Goal: Check status: Check status

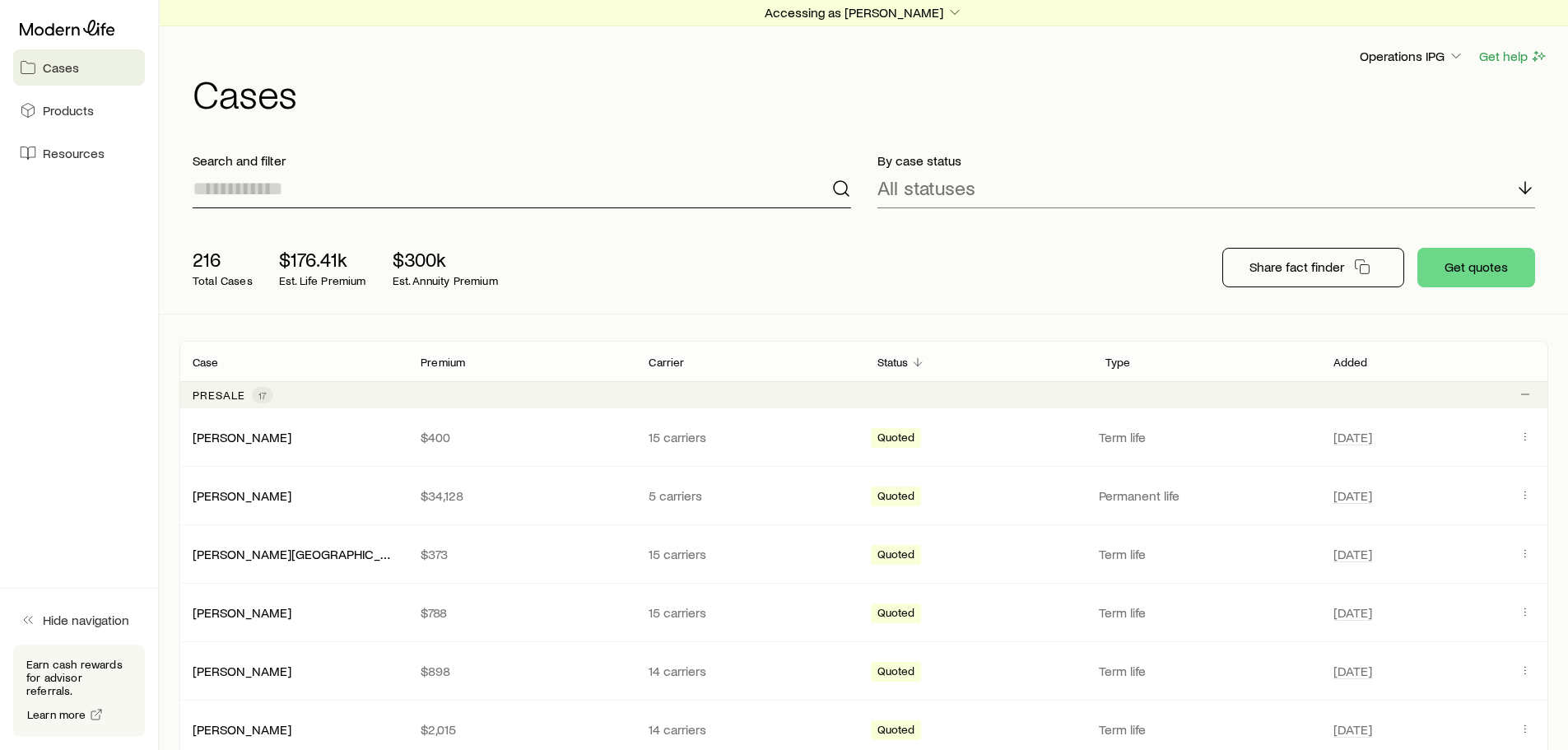
click at [356, 193] on input at bounding box center [521, 188] width 658 height 40
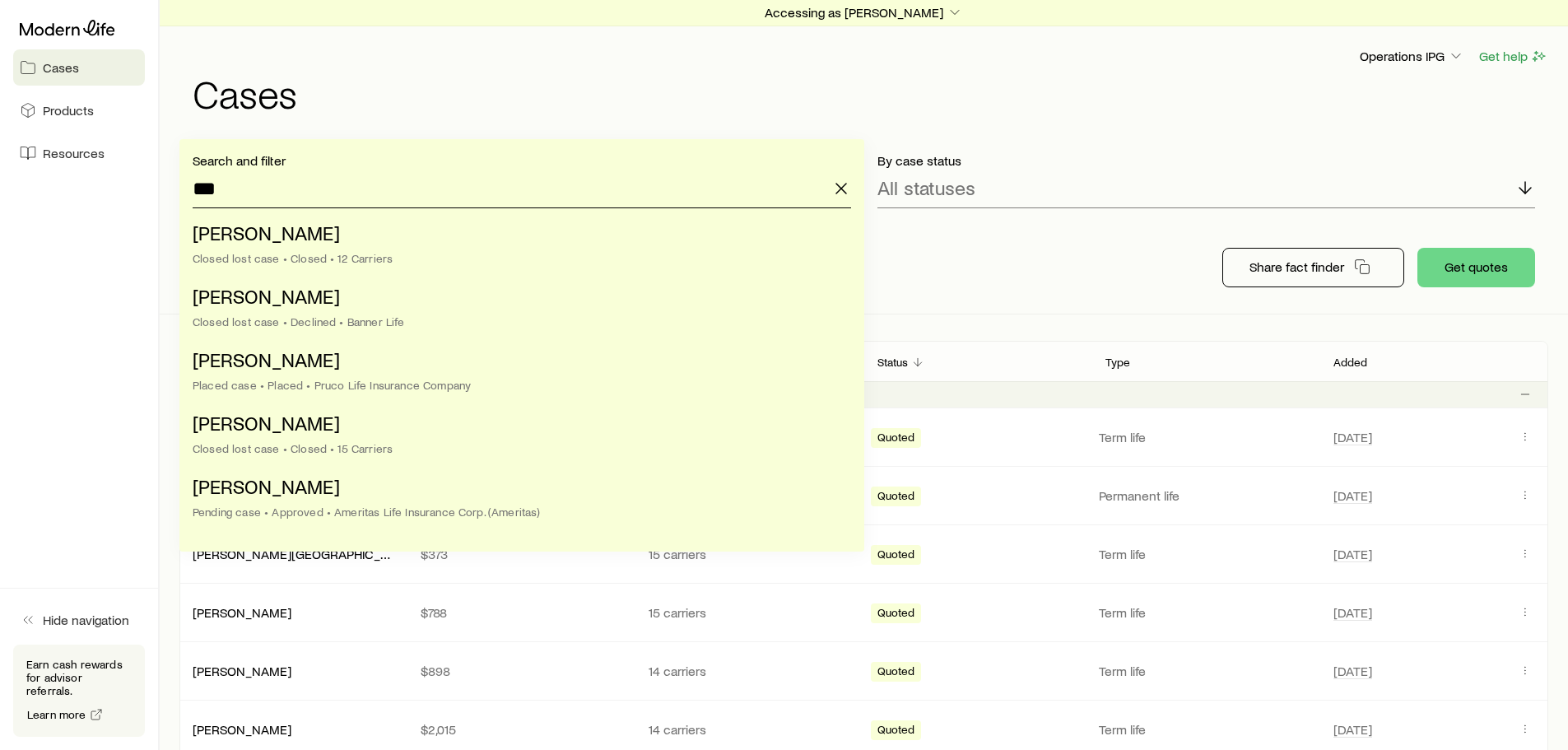
type input "***"
click at [983, 248] on div "216 Total Cases $176.41k Est. Life Premium $300k Est. Annuity Premium Share fac…" at bounding box center [864, 267] width 1369 height 92
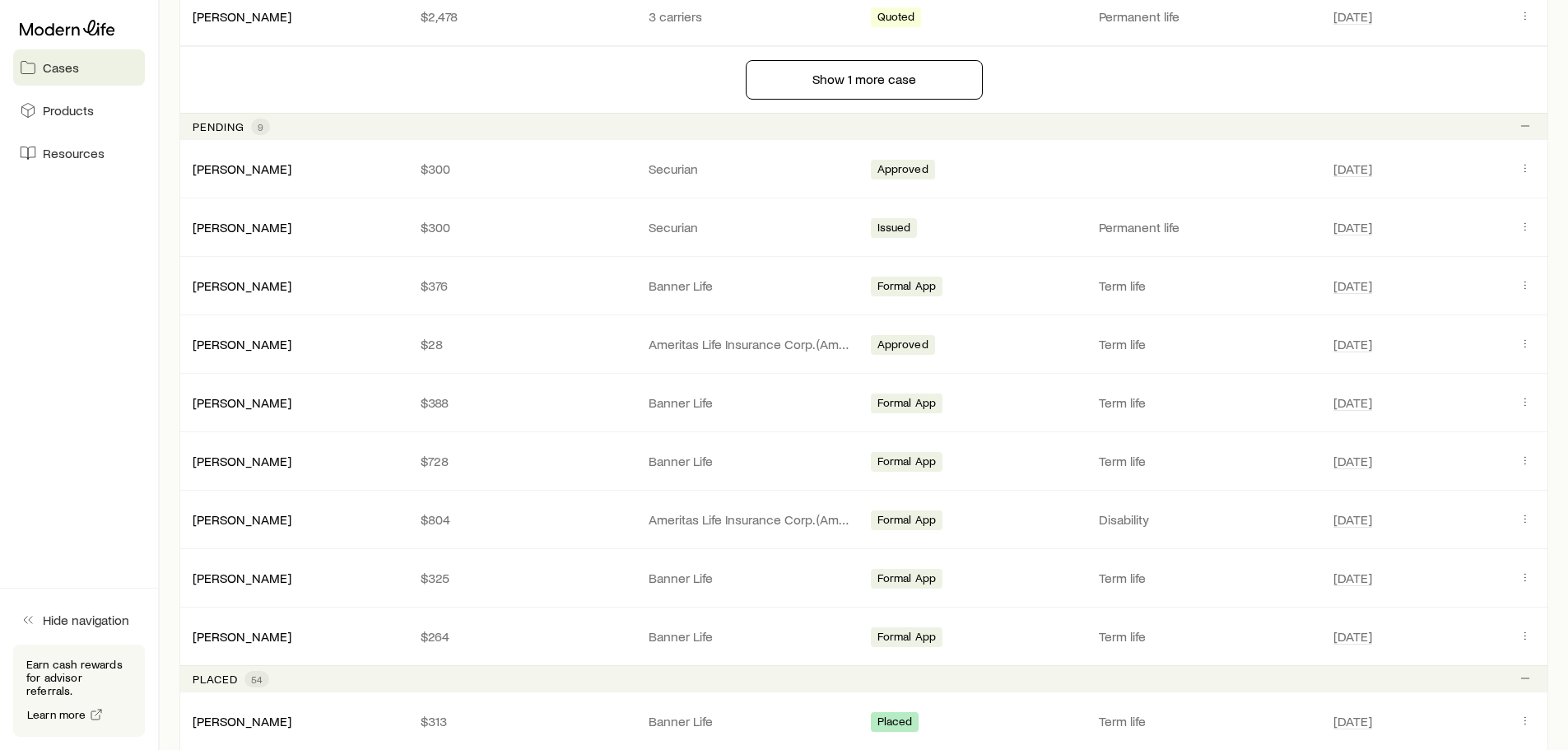
scroll to position [1317, 0]
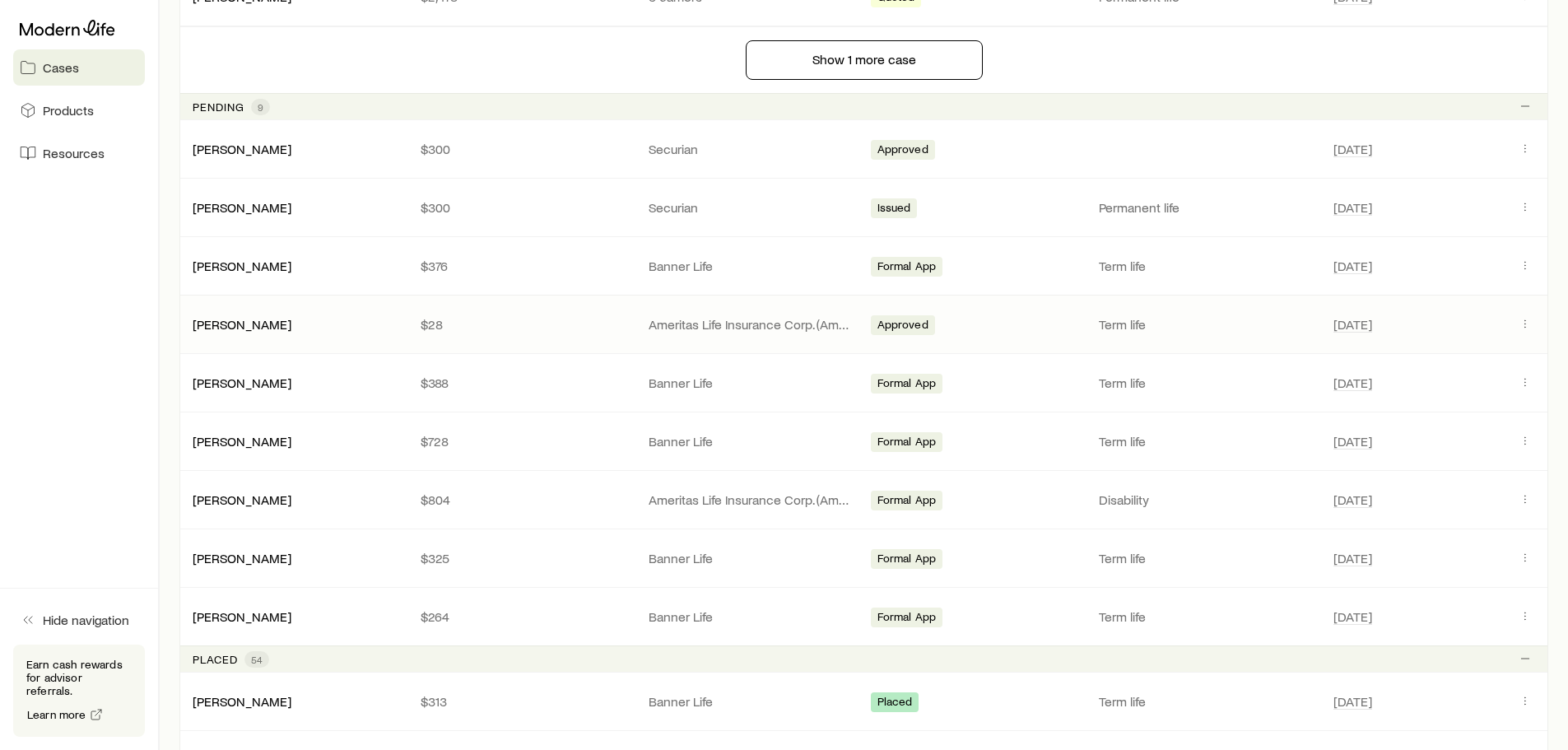
click at [553, 321] on p "$28" at bounding box center [521, 324] width 202 height 16
click at [738, 320] on p "Ameritas Life Insurance Corp. (Ameritas)" at bounding box center [750, 324] width 202 height 16
click at [1524, 313] on div "[PERSON_NAME] $28 Ameritas Life Insurance Corp. ([DEMOGRAPHIC_DATA]) Approved T…" at bounding box center [864, 325] width 1369 height 58
click at [1526, 323] on icon "Client cases" at bounding box center [1525, 324] width 14 height 14
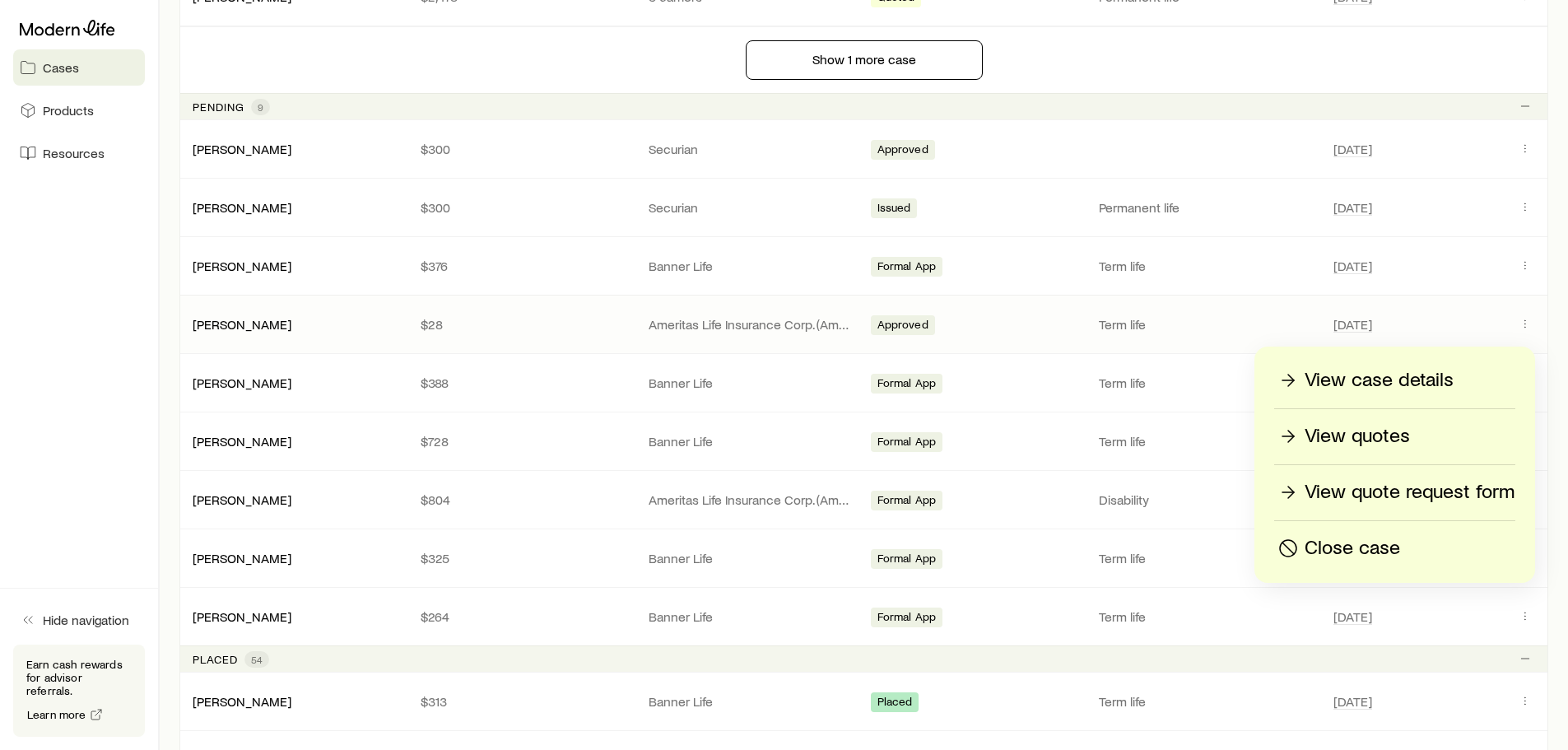
click at [1415, 381] on p "View case details" at bounding box center [1379, 380] width 149 height 26
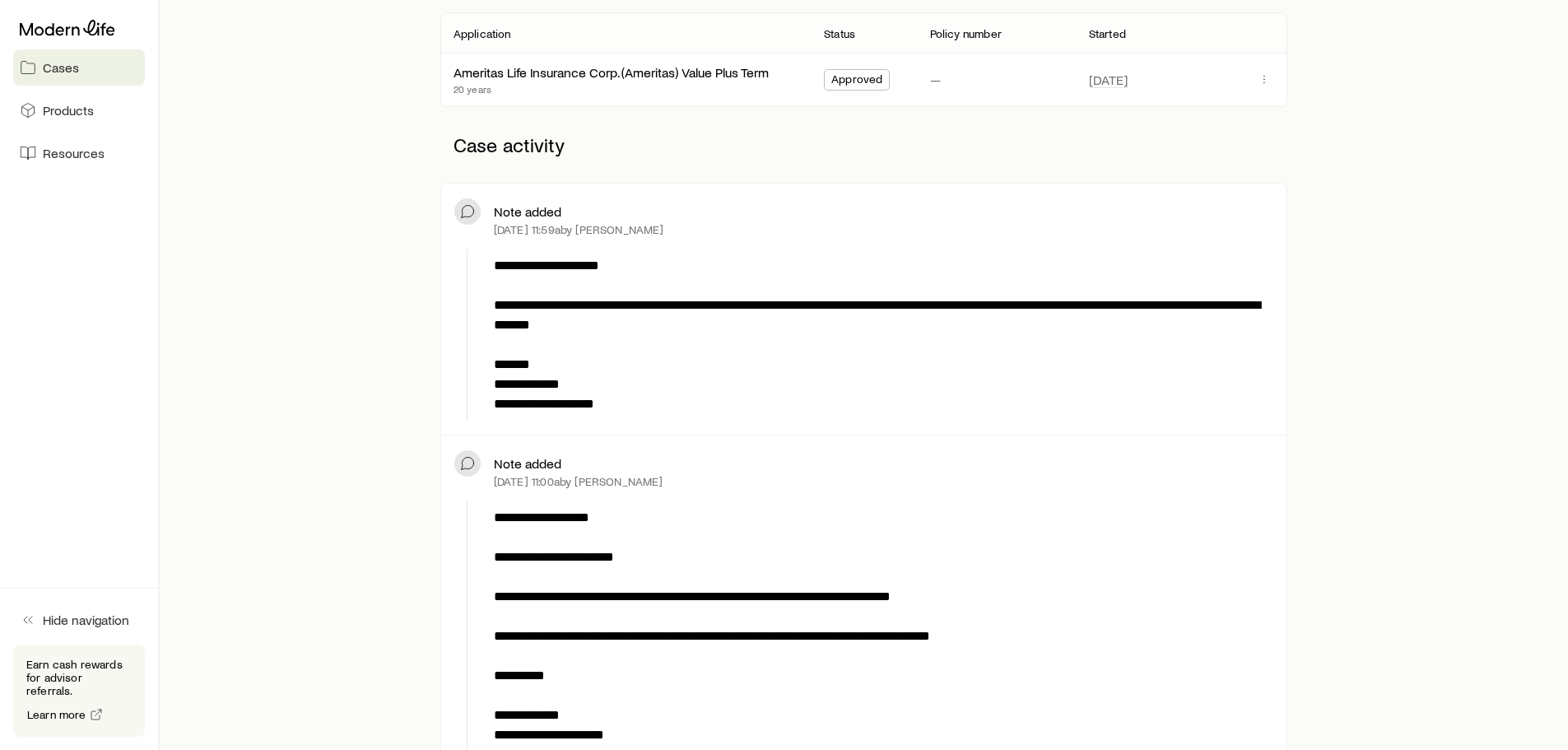
scroll to position [164, 0]
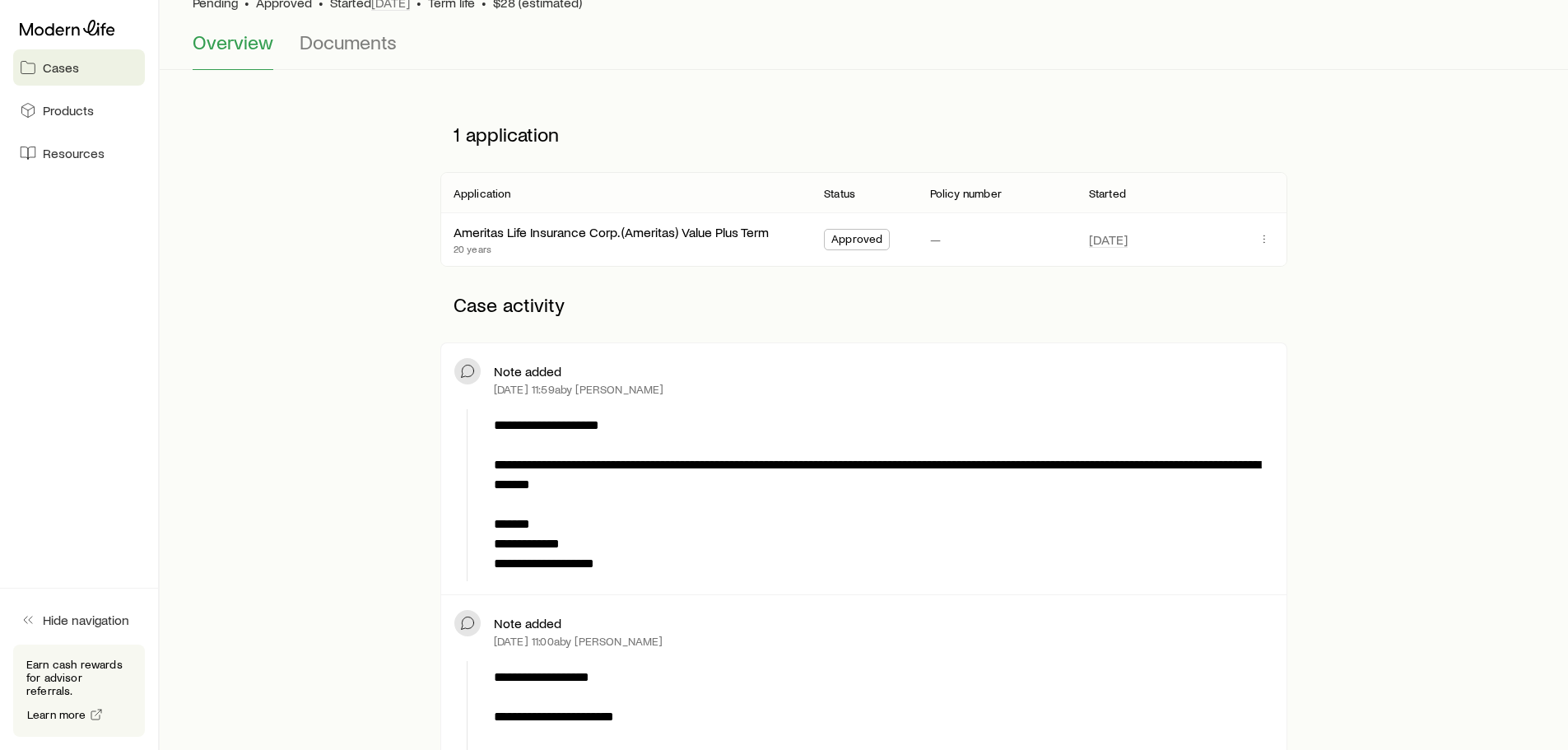
click at [866, 237] on span "Approved" at bounding box center [856, 241] width 51 height 17
